Goal: Information Seeking & Learning: Understand process/instructions

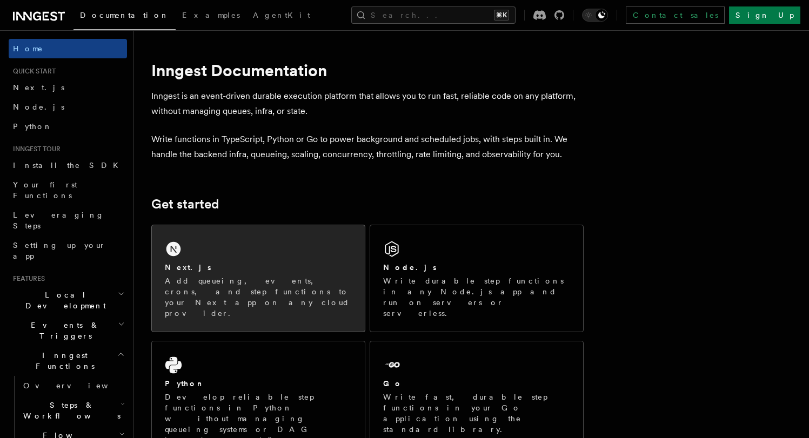
click at [218, 272] on div "Next.js" at bounding box center [258, 267] width 187 height 11
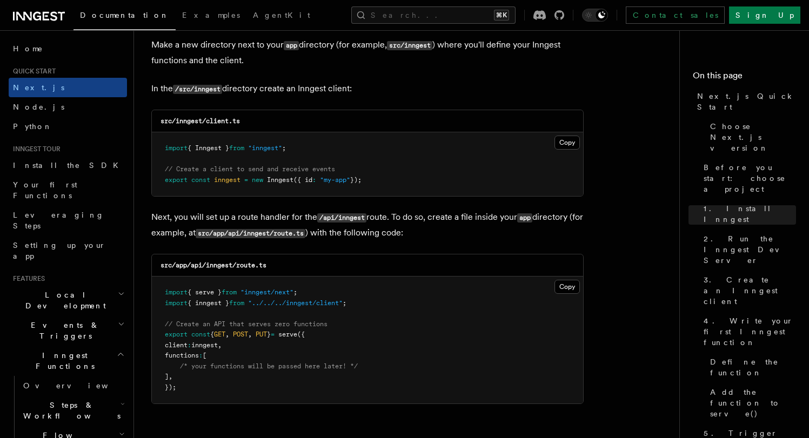
scroll to position [1351, 0]
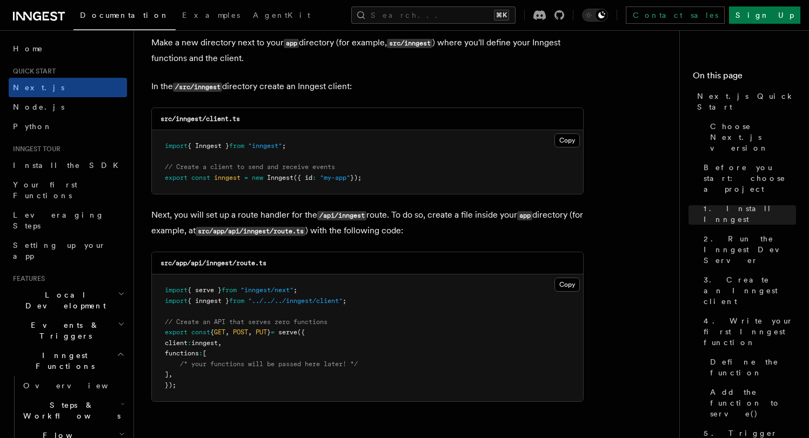
click at [192, 118] on code "src/inngest/client.ts" at bounding box center [199, 119] width 79 height 8
click at [562, 140] on button "Copy Copied" at bounding box center [566, 140] width 25 height 14
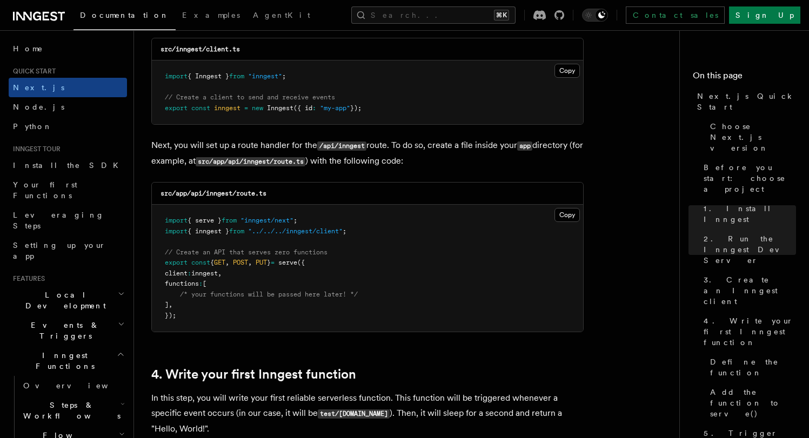
scroll to position [1442, 0]
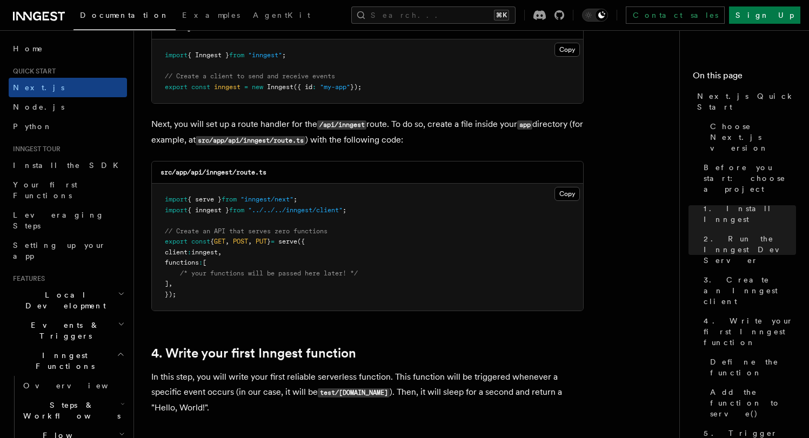
click at [559, 204] on pre "import { serve } from "inngest/next" ; import { inngest } from "../../../innges…" at bounding box center [367, 247] width 431 height 127
click at [560, 201] on button "Copy Copied" at bounding box center [566, 194] width 25 height 14
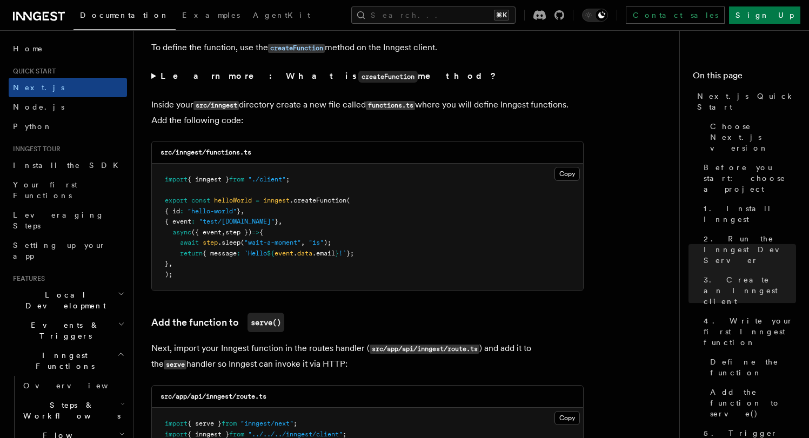
scroll to position [1865, 0]
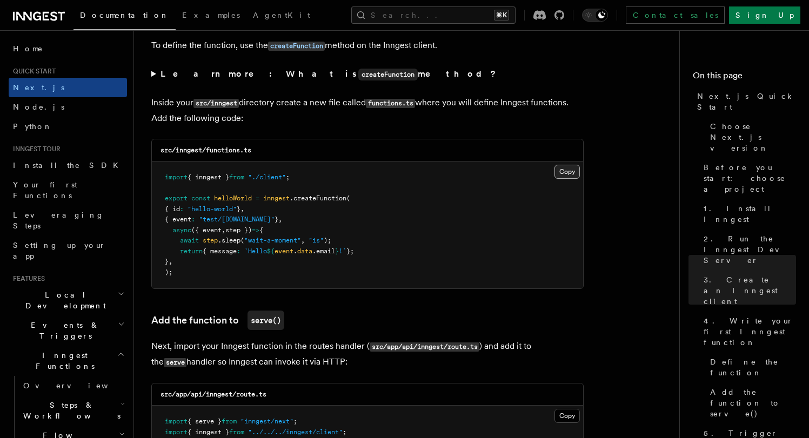
click at [563, 173] on button "Copy Copied" at bounding box center [566, 172] width 25 height 14
click at [79, 91] on link "Next.js" at bounding box center [68, 87] width 118 height 19
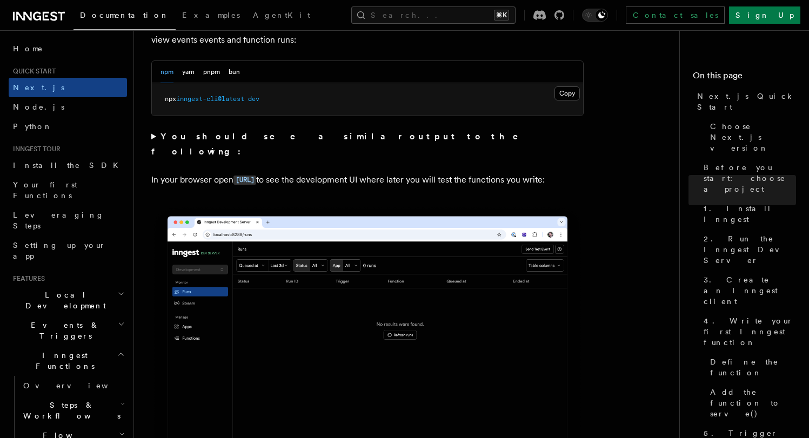
scroll to position [807, 0]
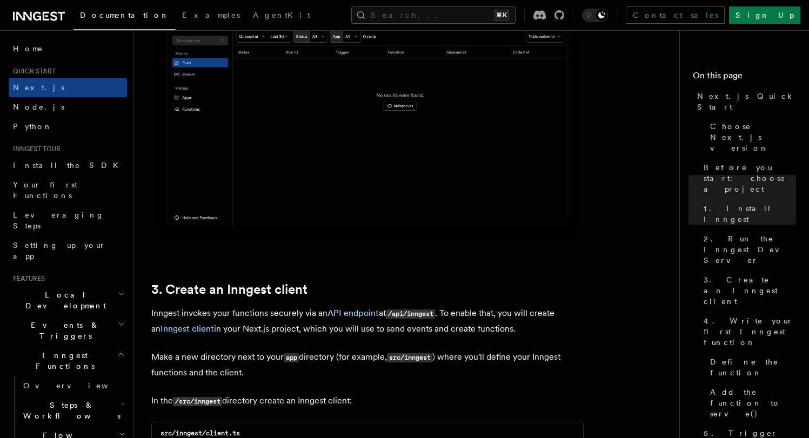
scroll to position [1025, 0]
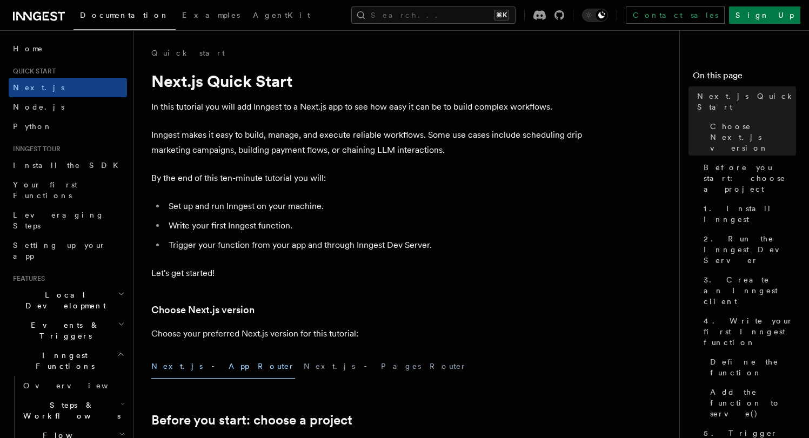
click at [37, 8] on link at bounding box center [39, 15] width 52 height 15
